Goal: Check status: Check status

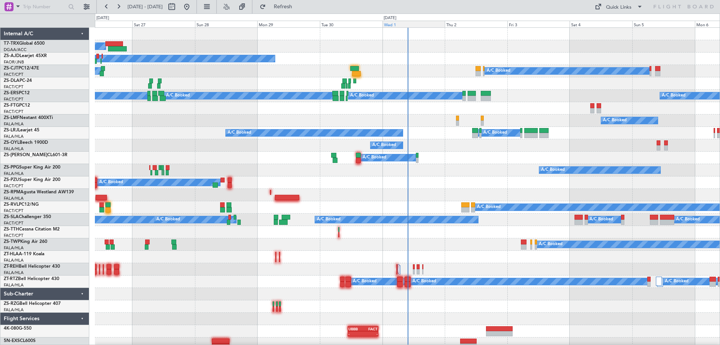
click at [394, 27] on div "Wed 1" at bounding box center [414, 24] width 63 height 7
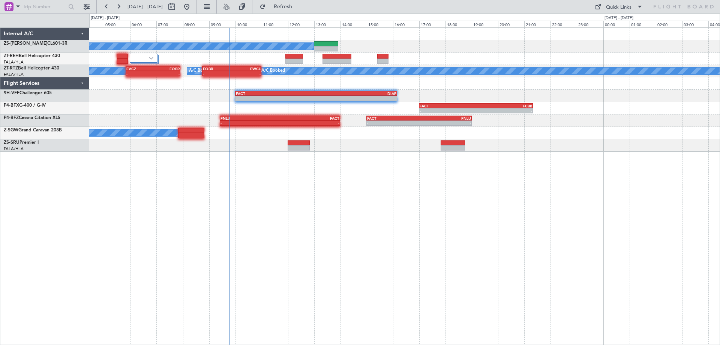
click at [422, 209] on div "A/C Booked A/C Booked A/C Booked A/C Booked A/C Booked A/C Booked A/C Booked A/…" at bounding box center [404, 185] width 631 height 317
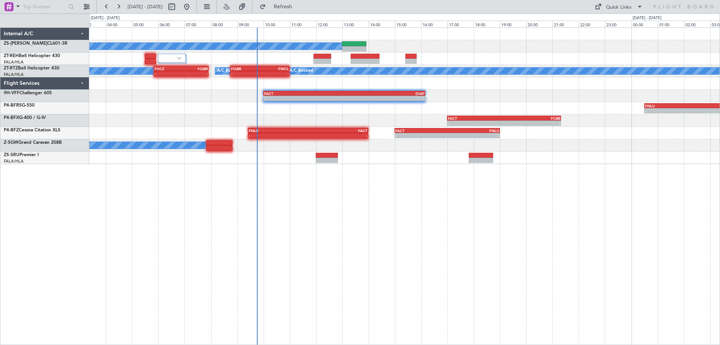
click at [417, 200] on div "A/C Booked A/C Booked A/C Booked A/C Booked A/C Booked A/C Booked A/C Booked A/…" at bounding box center [404, 185] width 631 height 317
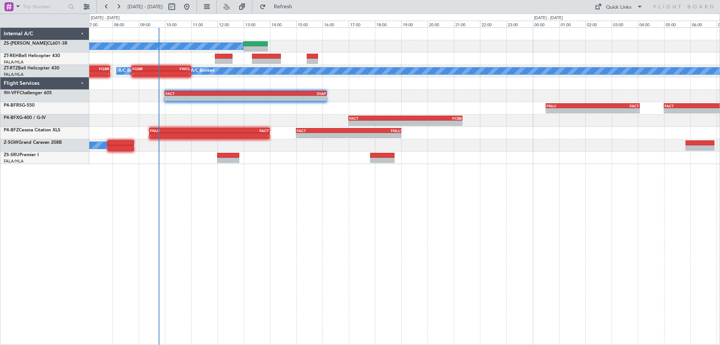
click at [210, 204] on div "A/C Booked A/C Booked A/C Booked A/C Booked A/C Booked A/C Booked A/C Booked - …" at bounding box center [404, 185] width 631 height 317
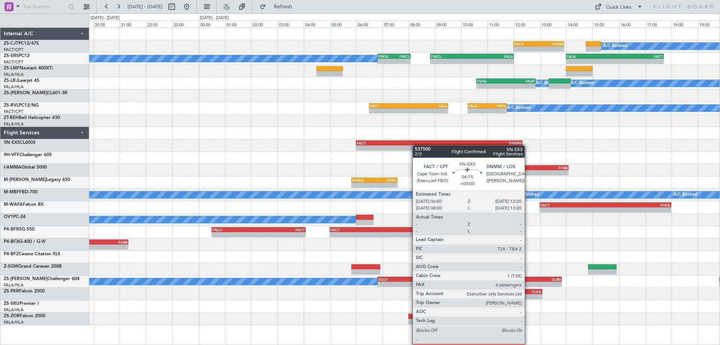
click at [410, 146] on div "- - FACT 12:00 Z SHAM 13:55 Z A/C Booked A/C Booked A/C Booked - - FWLK 06:50 Z…" at bounding box center [404, 176] width 631 height 297
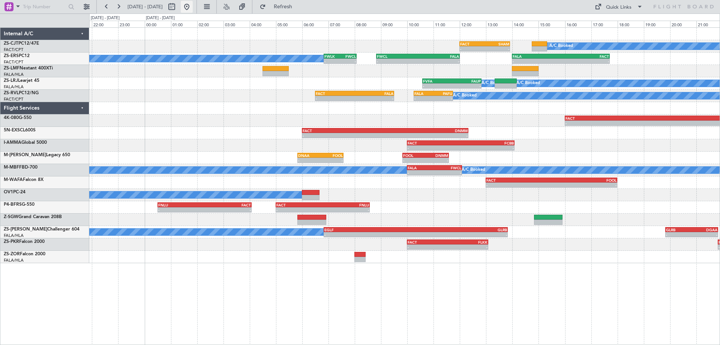
click at [193, 8] on button at bounding box center [187, 7] width 12 height 12
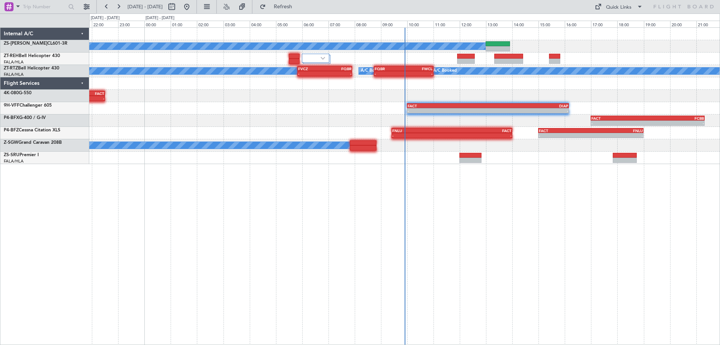
click at [278, 289] on div "A/C Booked A/C Booked A/C Booked A/C Booked A/C Booked A/C Booked A/C Booked - …" at bounding box center [404, 185] width 631 height 317
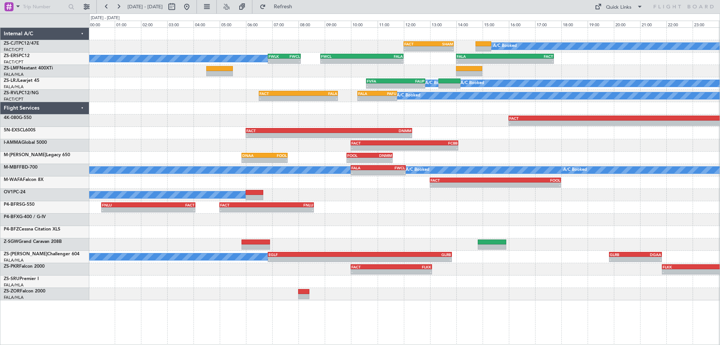
click at [417, 236] on div "- - FACT 15:00 Z FNLU 19:00 Z" at bounding box center [404, 232] width 631 height 12
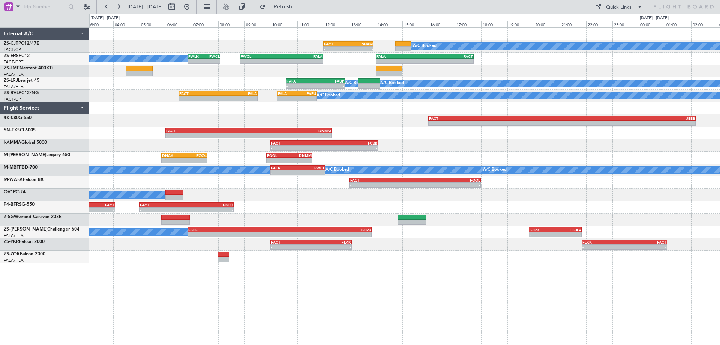
click at [538, 208] on div "A/C Booked - - FACT 12:00 Z [DEMOGRAPHIC_DATA]:55 Z A/C Booked A/C Booked - - F…" at bounding box center [404, 145] width 631 height 235
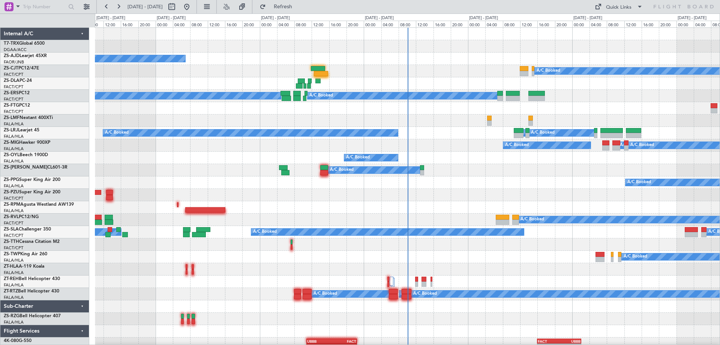
click at [394, 17] on div "[DATE] - [DATE]" at bounding box center [379, 18] width 29 height 6
click at [389, 18] on div "[DATE] - [DATE]" at bounding box center [379, 18] width 29 height 6
click at [406, 171] on div "A/C Booked" at bounding box center [407, 170] width 625 height 12
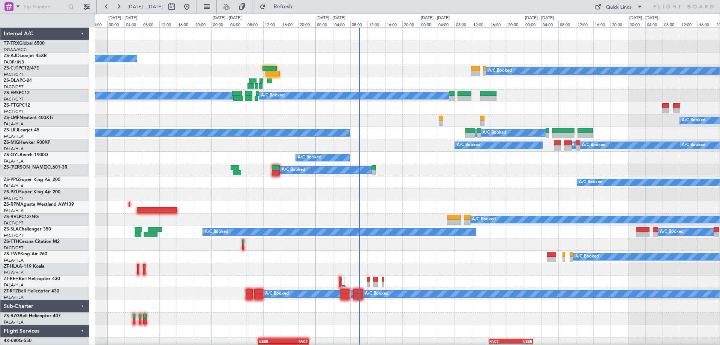
click at [433, 203] on div at bounding box center [407, 207] width 625 height 12
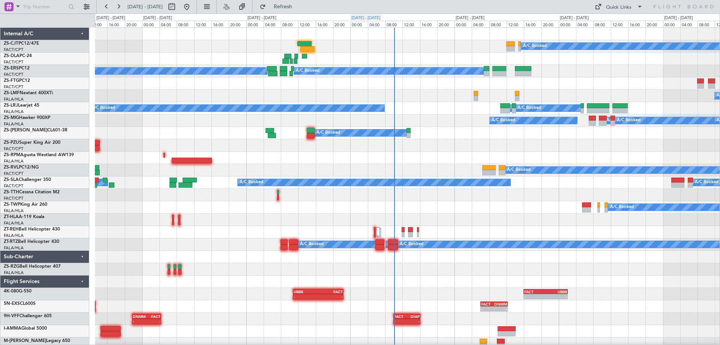
click at [380, 17] on div "[DATE] - [DATE]" at bounding box center [366, 18] width 29 height 6
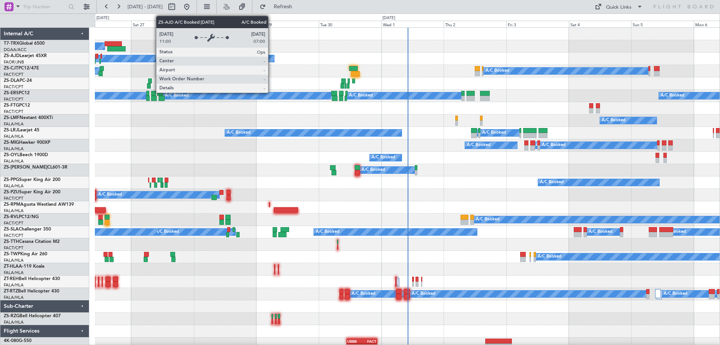
click at [392, 26] on div "Wed 1" at bounding box center [413, 24] width 63 height 7
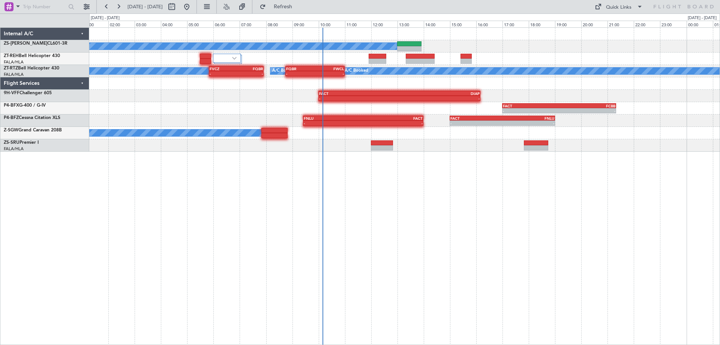
click at [470, 230] on div "A/C Booked A/C Booked A/C Booked A/C Booked A/C Booked A/C Booked A/C Booked A/…" at bounding box center [404, 185] width 631 height 317
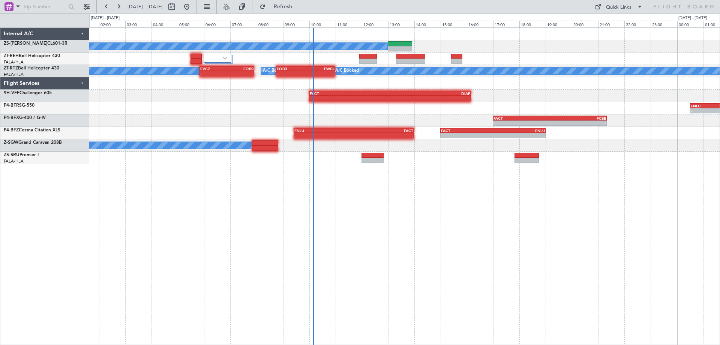
click at [426, 234] on div "A/C Booked A/C Booked A/C Booked A/C Booked A/C Booked A/C Booked A/C Booked A/…" at bounding box center [404, 185] width 631 height 317
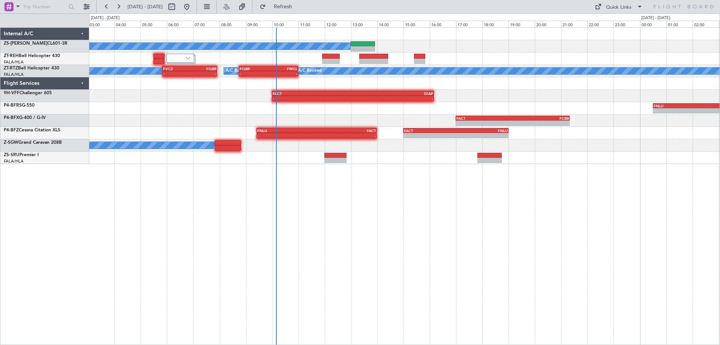
click at [552, 193] on div "A/C Booked A/C Booked A/C Booked A/C Booked A/C Booked A/C Booked A/C Booked A/…" at bounding box center [404, 185] width 631 height 317
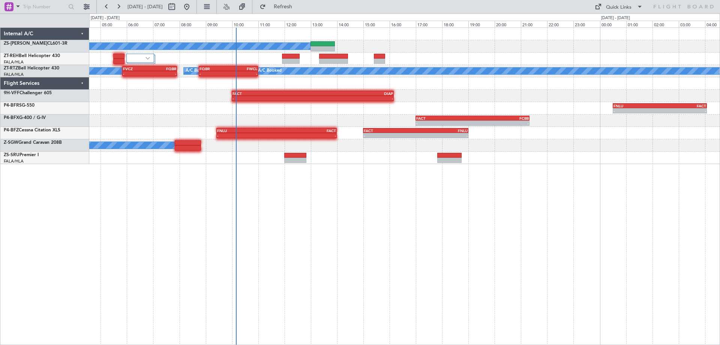
click at [248, 234] on div "A/C Booked A/C Booked A/C Booked A/C Booked A/C Booked A/C Booked A/C Booked A/…" at bounding box center [404, 185] width 631 height 317
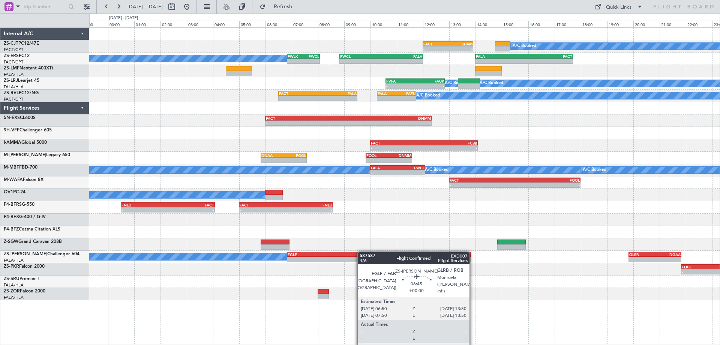
click at [357, 253] on div "A/C Booked - - FACT 12:00 Z [DEMOGRAPHIC_DATA]:55 Z A/C Booked A/C Booked - - F…" at bounding box center [404, 164] width 631 height 272
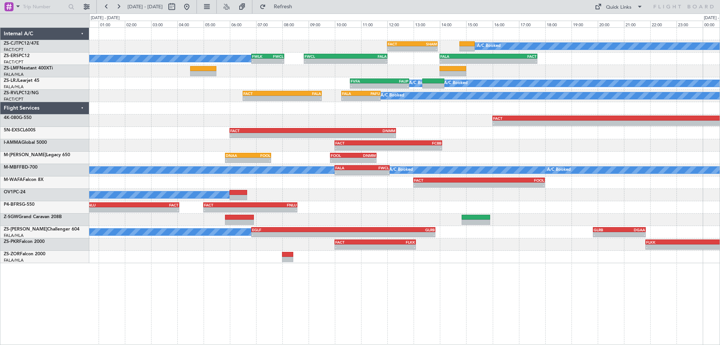
click at [338, 222] on div at bounding box center [404, 220] width 631 height 12
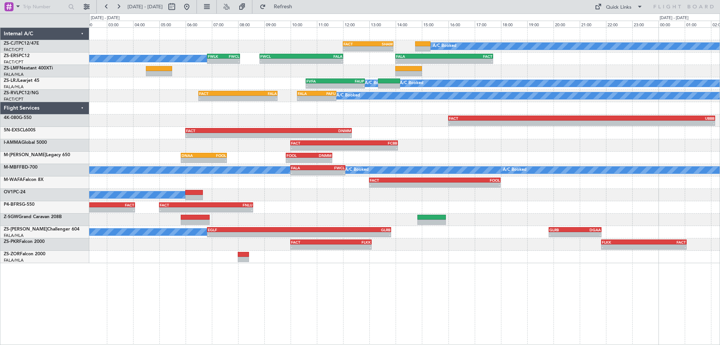
click at [417, 121] on div "- - FACT 16:00 Z UBBB 02:10 Z" at bounding box center [404, 120] width 631 height 12
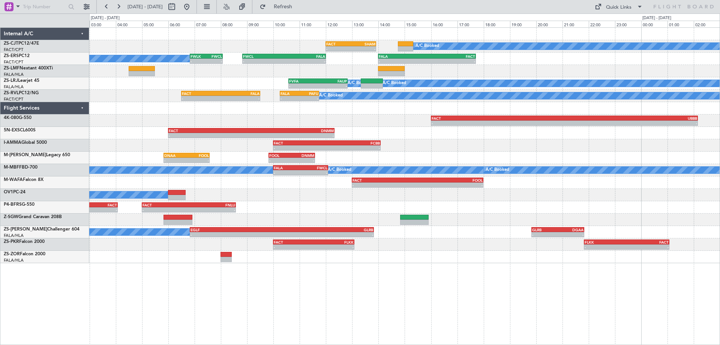
click at [427, 236] on div "A/C Booked A/C Booked - - EGLF 06:50 Z GLRB 13:50 Z - - GLRB 19:50 Z DGAA 21:50…" at bounding box center [404, 232] width 631 height 12
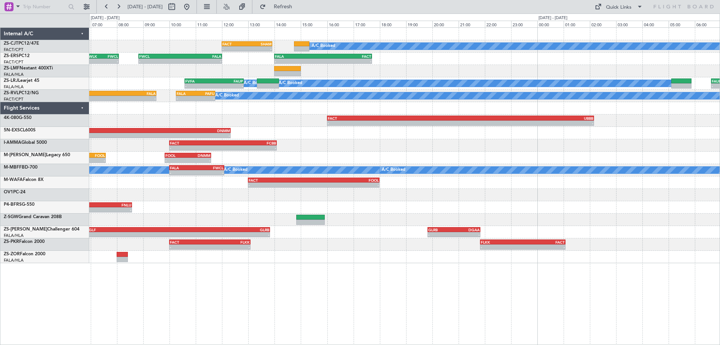
click at [301, 79] on div "A/C Booked - - FACT 12:00 Z [DEMOGRAPHIC_DATA]:55 Z A/C Booked A/C Booked - - F…" at bounding box center [404, 145] width 631 height 235
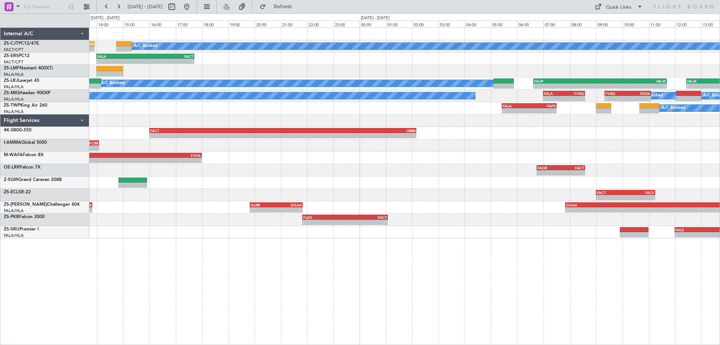
click at [410, 150] on div "- - FACT 10:00 Z FCBB 14:05 Z" at bounding box center [404, 145] width 631 height 12
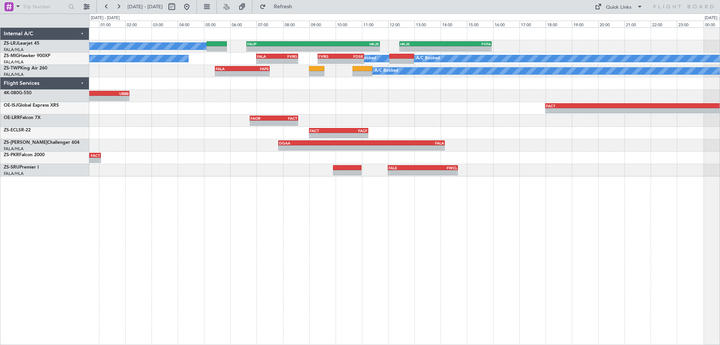
click at [485, 134] on div "A/C Booked A/C Booked A/C Booked - - FAUP 06:37 Z HKJK 11:42 Z - - HKJK 12:27 Z…" at bounding box center [404, 102] width 631 height 149
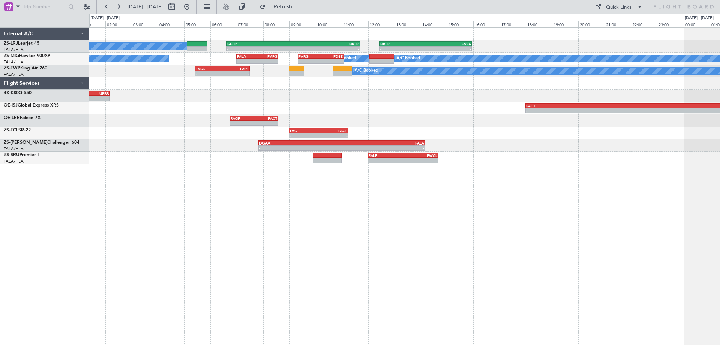
click at [424, 118] on div "- - FAOR 06:45 Z FACT 08:35 Z" at bounding box center [404, 120] width 631 height 12
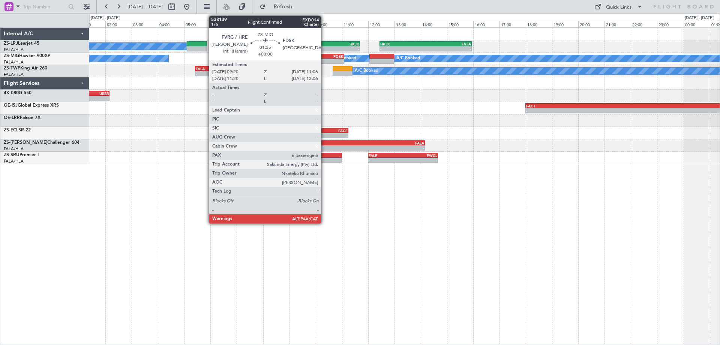
click at [325, 56] on div "FDSK" at bounding box center [332, 56] width 23 height 5
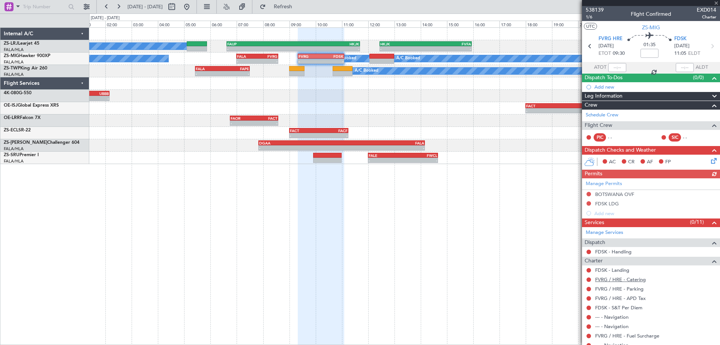
scroll to position [45, 0]
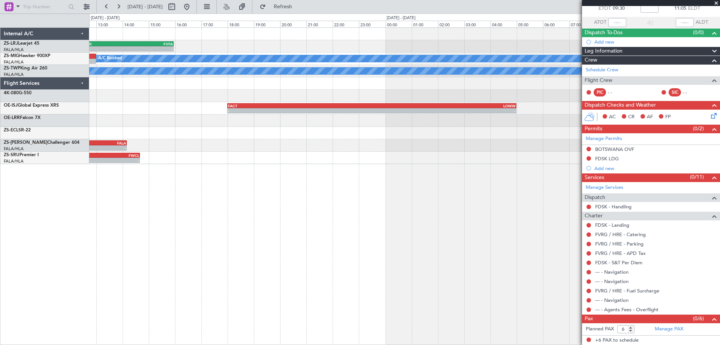
click at [142, 179] on div "- - HKJK 12:27 Z FVFA 15:57 Z - - FAUP 06:37 Z HKJK 11:42 Z A/C Booked A/C Book…" at bounding box center [404, 185] width 631 height 317
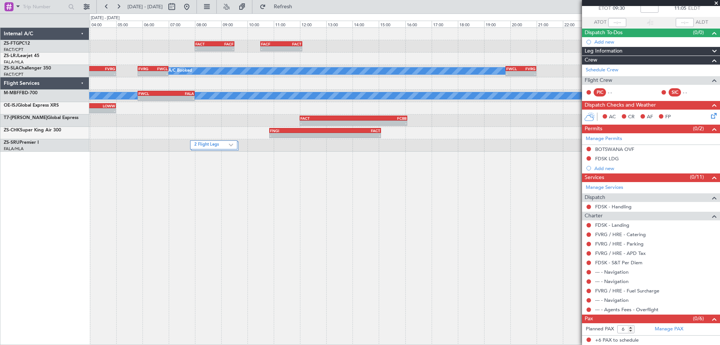
click at [119, 208] on div "- - FACT 08:00 Z FACF 09:30 Z - - FACF 10:30 Z FACT 12:05 Z A/C Booked - - FACT…" at bounding box center [404, 185] width 631 height 317
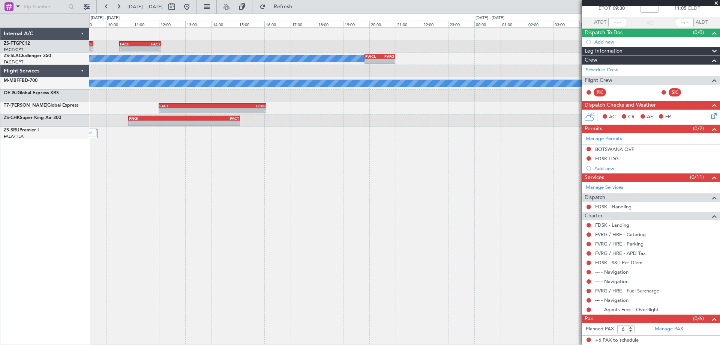
click at [181, 174] on div "- - FACT 08:00 Z FACF 09:30 Z - - FACF 10:30 Z FACT 12:05 Z A/C Booked - - FWCL…" at bounding box center [404, 185] width 631 height 317
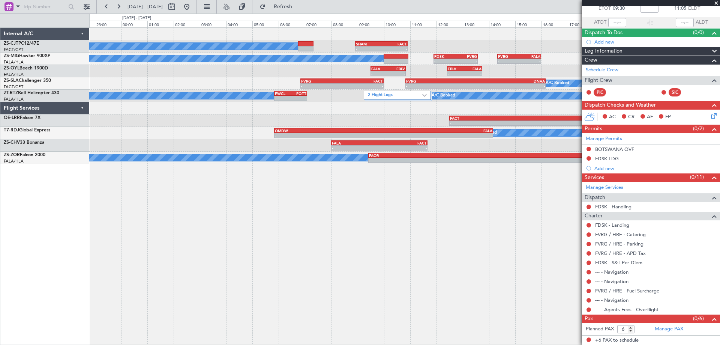
click at [300, 200] on div "A/C Booked - - SHAM 08:55 Z FACT 10:55 Z A/C Booked A/C Booked - - FDSK 11:54 Z…" at bounding box center [404, 185] width 631 height 317
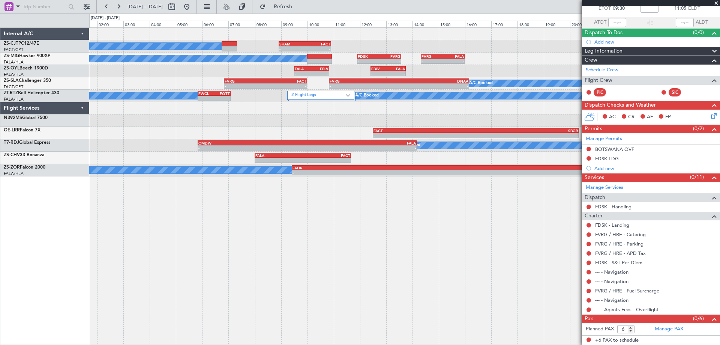
click at [367, 244] on div "A/C Booked - - SHAM 08:55 Z FACT 10:55 Z A/C Booked A/C Booked - - FDSK 11:54 Z…" at bounding box center [404, 185] width 631 height 317
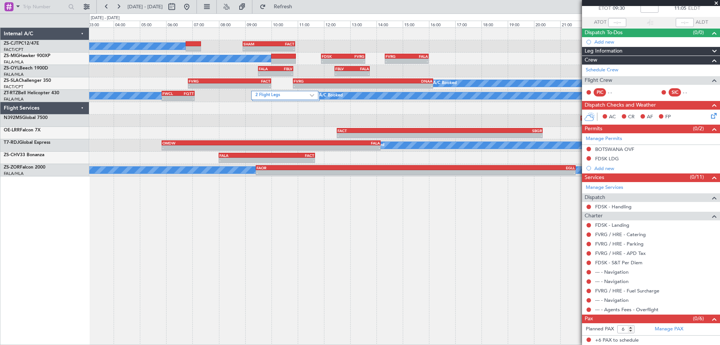
click at [435, 273] on div "A/C Booked - - SHAM 08:55 Z FACT 10:55 Z A/C Booked A/C Booked - - FDSK 11:54 Z…" at bounding box center [404, 185] width 631 height 317
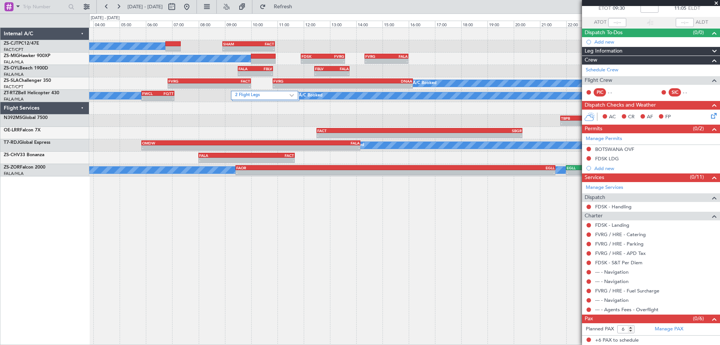
click at [444, 231] on div "A/C Booked - - SHAM 08:55 Z FACT 10:55 Z A/C Booked A/C Booked - - FDSK 11:54 Z…" at bounding box center [404, 185] width 631 height 317
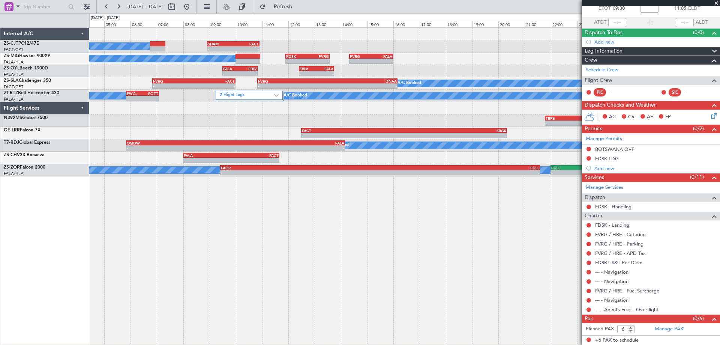
click at [429, 237] on div "A/C Booked - - SHAM 08:55 Z FACT 10:55 Z A/C Booked A/C Booked - - FDSK 11:54 Z…" at bounding box center [404, 185] width 631 height 317
